Goal: Information Seeking & Learning: Learn about a topic

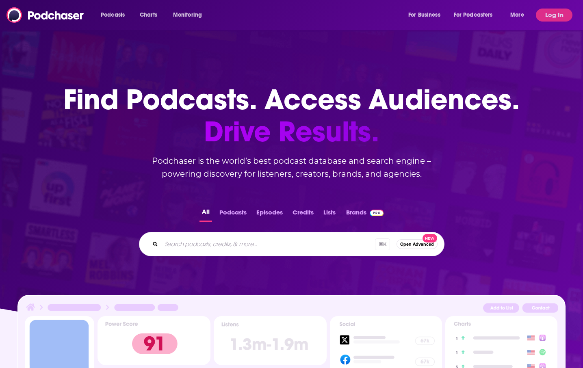
click at [263, 18] on div "Podcasts Charts Monitoring For Business For Podcasters More" at bounding box center [313, 15] width 437 height 13
click at [247, 248] on input "Search podcasts, credits, & more..." at bounding box center [268, 244] width 214 height 13
type input "[PERSON_NAME]"
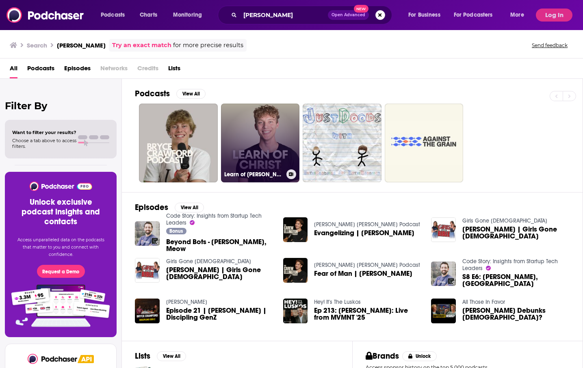
click at [256, 160] on link "Learn of [PERSON_NAME]: Inspired by [PERSON_NAME], [PERSON_NAME] and [PERSON_NA…" at bounding box center [260, 143] width 79 height 79
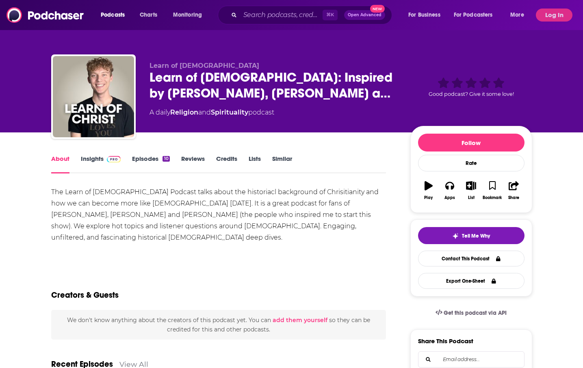
click at [100, 160] on link "Insights" at bounding box center [101, 164] width 40 height 19
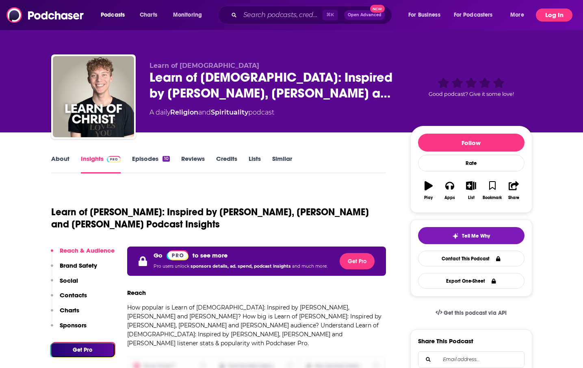
click at [561, 18] on button "Log In" at bounding box center [554, 15] width 37 height 13
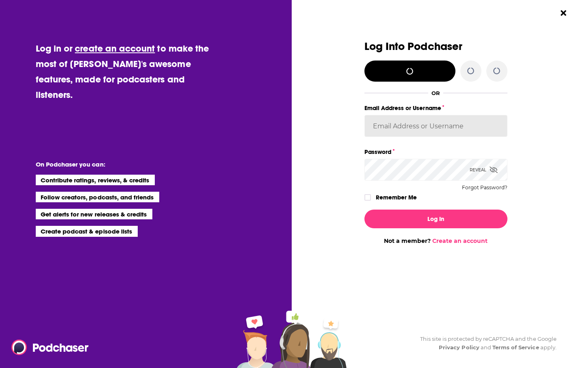
type input "[EMAIL_ADDRESS][DOMAIN_NAME]"
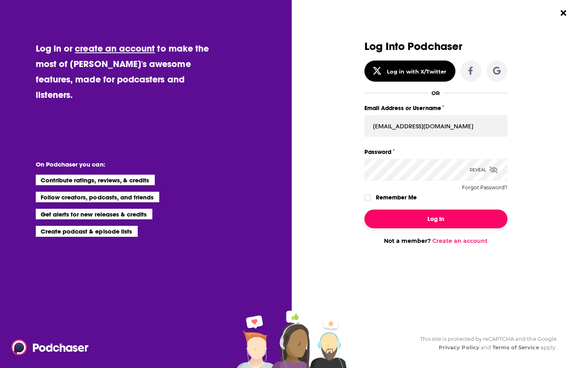
click at [412, 224] on button "Log In" at bounding box center [435, 219] width 143 height 19
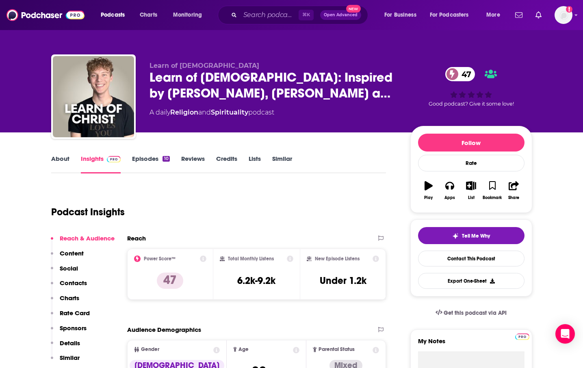
click at [68, 165] on link "About" at bounding box center [60, 164] width 18 height 19
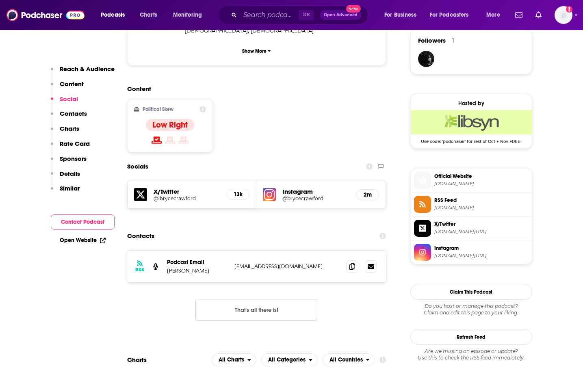
scroll to position [596, 0]
